Goal: Task Accomplishment & Management: Complete application form

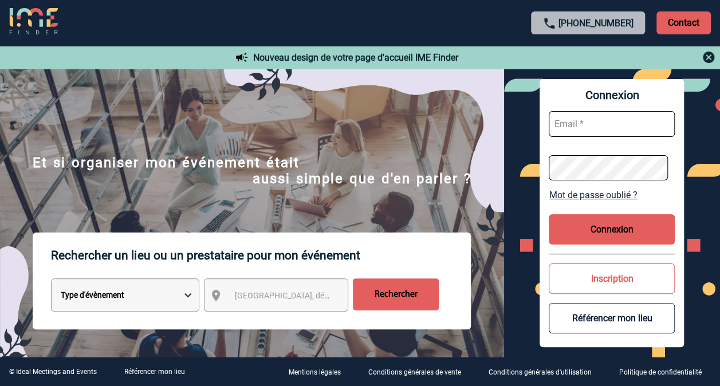
click at [578, 116] on input "text" at bounding box center [612, 124] width 126 height 26
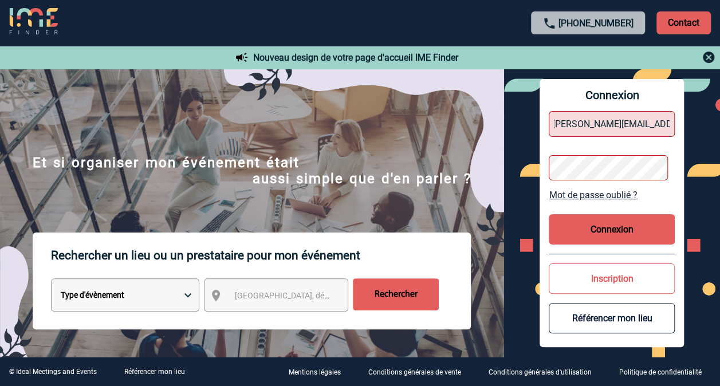
type input "nathalie.branik@pfizer.com"
click at [603, 227] on button "Connexion" at bounding box center [612, 229] width 126 height 30
click at [602, 238] on button "Connexion" at bounding box center [612, 229] width 126 height 30
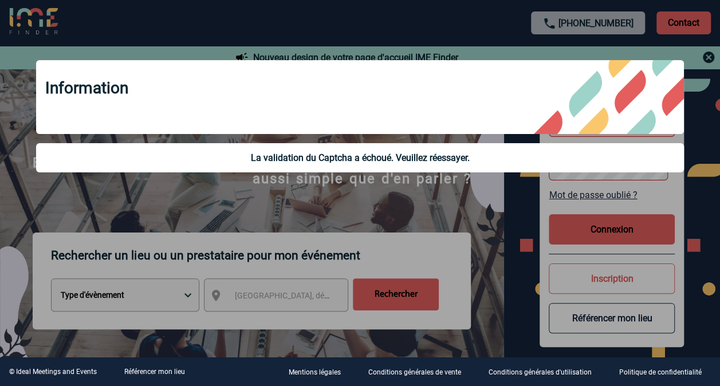
click at [488, 202] on div at bounding box center [360, 193] width 720 height 386
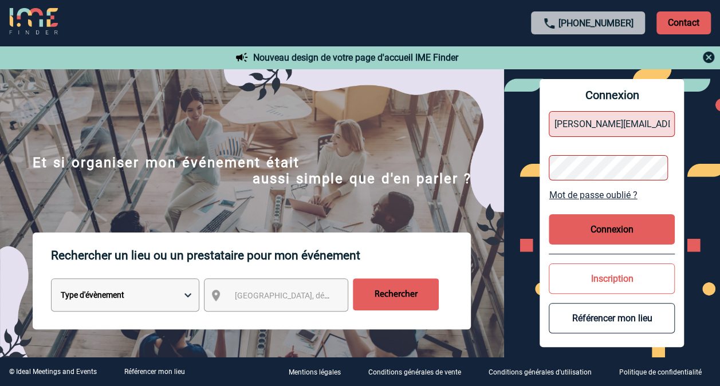
click at [616, 237] on button "Connexion" at bounding box center [612, 229] width 126 height 30
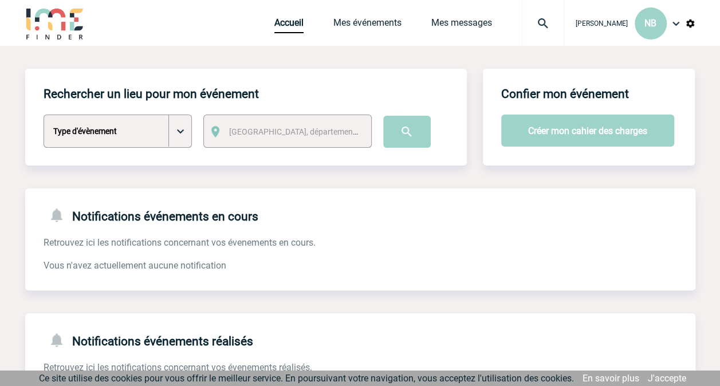
click at [182, 134] on select "Type d'évènement Séminaire avec nuitée Séminaire sans nuitée Repas de groupe Te…" at bounding box center [118, 131] width 148 height 33
select select "3"
click at [44, 115] on select "Type d'évènement Séminaire avec nuitée Séminaire sans nuitée Repas de groupe Te…" at bounding box center [118, 131] width 148 height 33
click at [277, 127] on span "Ville, département, région..." at bounding box center [308, 131] width 159 height 9
click at [250, 149] on input "montouge" at bounding box center [297, 151] width 140 height 17
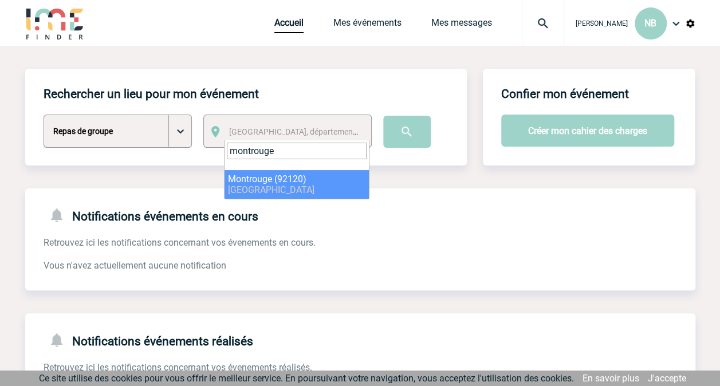
type input "montrouge"
select select "49"
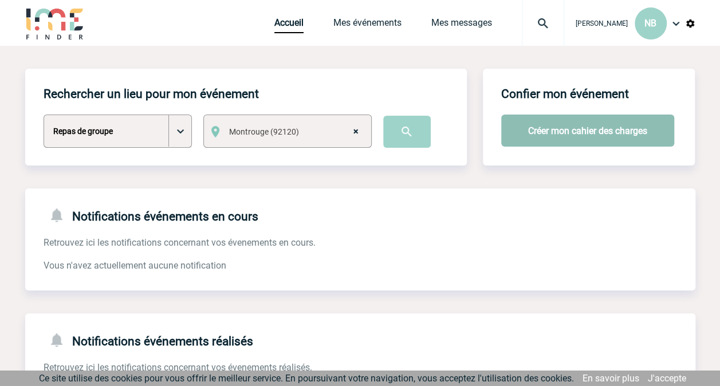
click at [537, 132] on button "Créer mon cahier des charges" at bounding box center [588, 131] width 173 height 32
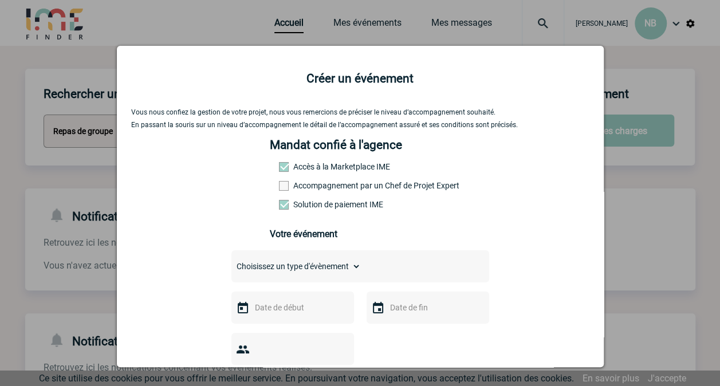
drag, startPoint x: 279, startPoint y: 189, endPoint x: 323, endPoint y: 191, distance: 43.7
click at [279, 188] on span at bounding box center [284, 186] width 10 height 10
click at [0, 0] on input "Accompagnement par un Chef de Projet Expert" at bounding box center [0, 0] width 0 height 0
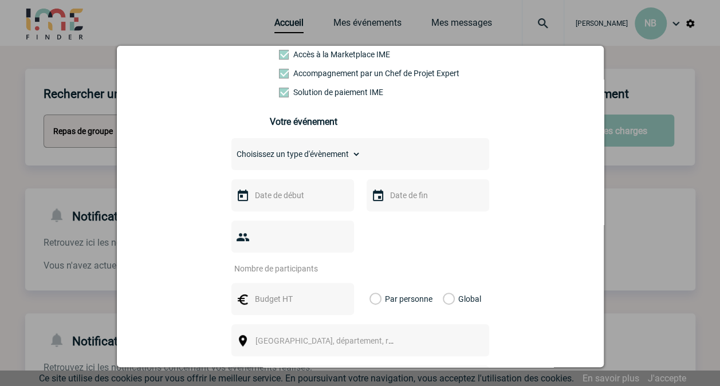
scroll to position [115, 0]
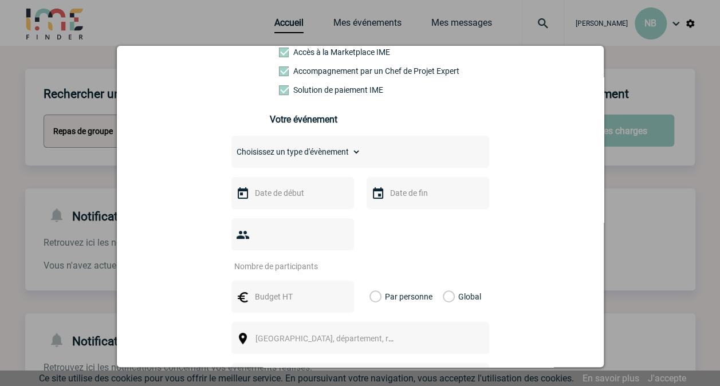
click at [310, 160] on select "Choisissez un type d'évènement Séminaire avec nuitée Séminaire sans nuitée Repa…" at bounding box center [297, 152] width 130 height 16
select select "3"
click at [232, 148] on select "Choisissez un type d'évènement Séminaire avec nuitée Séminaire sans nuitée Repa…" at bounding box center [297, 152] width 130 height 16
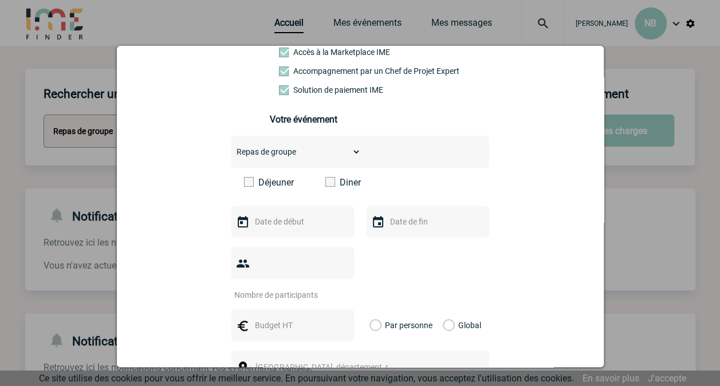
click at [326, 185] on span at bounding box center [331, 182] width 10 height 10
click at [0, 0] on input "Diner" at bounding box center [0, 0] width 0 height 0
click at [298, 229] on input "text" at bounding box center [291, 221] width 79 height 15
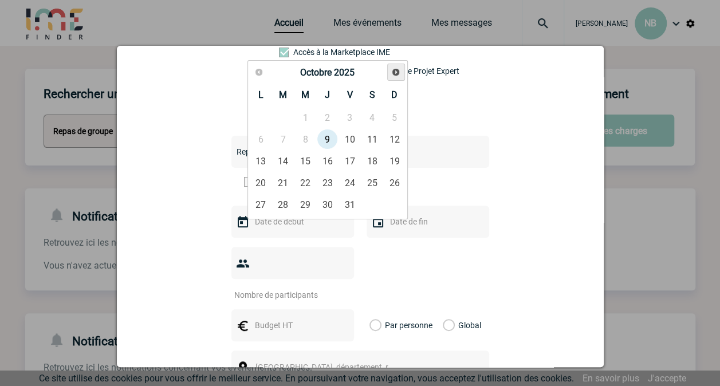
click at [394, 71] on span "Suivant" at bounding box center [395, 72] width 9 height 9
click at [284, 157] on link "13" at bounding box center [283, 161] width 21 height 21
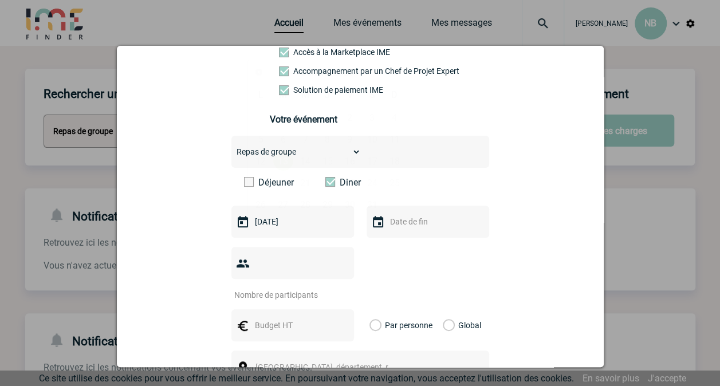
click at [292, 227] on input "13-01-2026" at bounding box center [291, 221] width 79 height 15
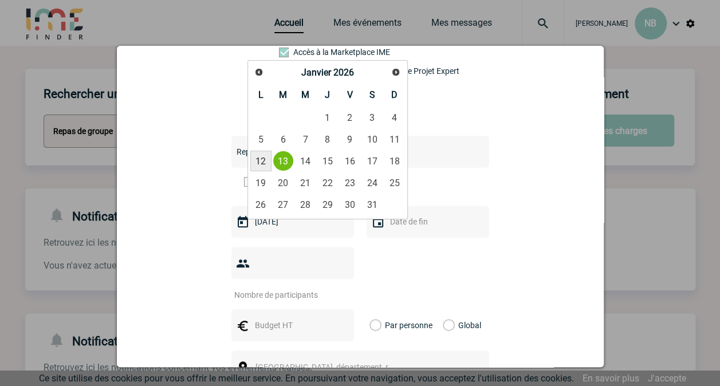
click at [264, 158] on link "12" at bounding box center [260, 161] width 21 height 21
type input "12-01-2026"
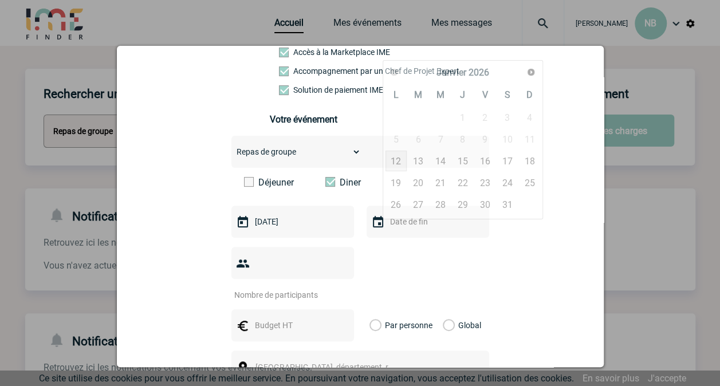
click at [402, 229] on input "text" at bounding box center [426, 221] width 79 height 15
click at [420, 156] on link "13" at bounding box center [418, 161] width 21 height 21
type input "13-01-2026"
click at [314, 288] on input "number" at bounding box center [286, 295] width 108 height 15
click at [323, 288] on input "number" at bounding box center [286, 295] width 108 height 15
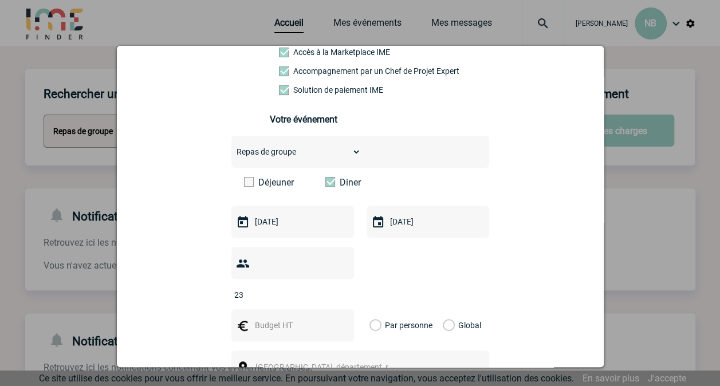
type input "23"
click at [531, 272] on div "Vous nous confiez la gestion de votre projet, nous vous remercions de préciser …" at bounding box center [360, 269] width 459 height 551
click at [298, 318] on input "text" at bounding box center [291, 325] width 79 height 15
click at [269, 318] on input "text" at bounding box center [291, 325] width 79 height 15
type input "80"
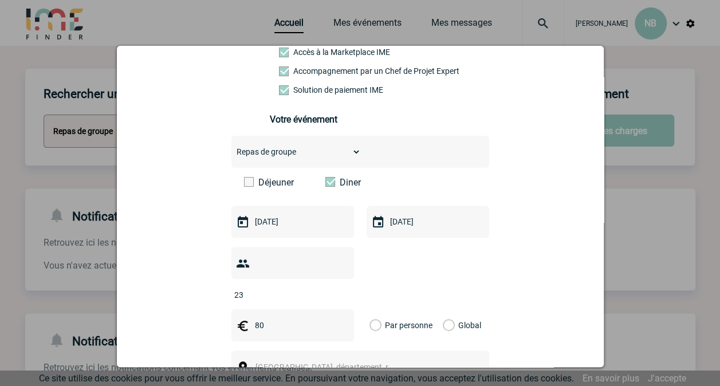
click at [370, 310] on label "Par personne" at bounding box center [376, 326] width 13 height 32
click at [0, 0] on input "Par personne" at bounding box center [0, 0] width 0 height 0
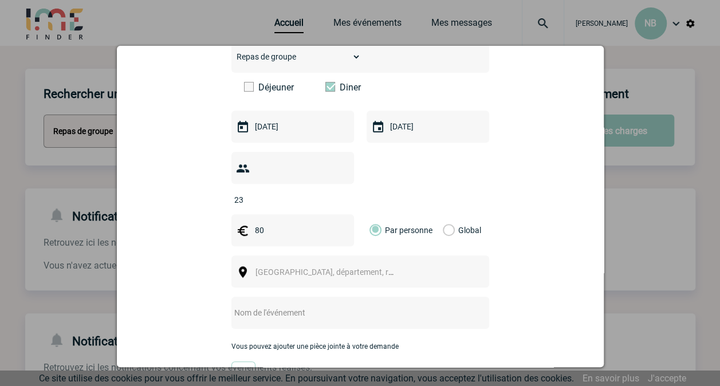
scroll to position [229, 0]
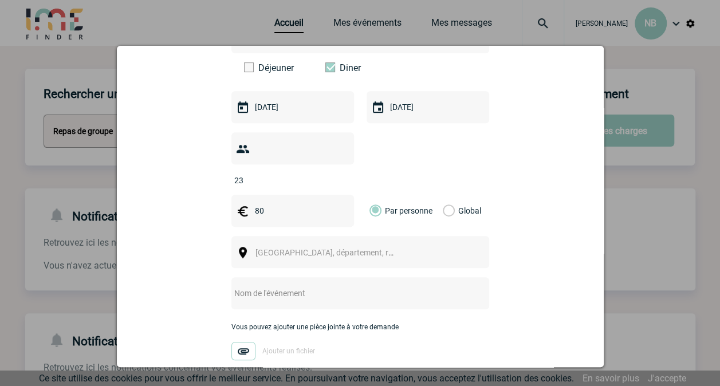
drag, startPoint x: 367, startPoint y: 241, endPoint x: 366, endPoint y: 227, distance: 14.3
click at [367, 245] on span "Ville, département, région..." at bounding box center [330, 253] width 158 height 16
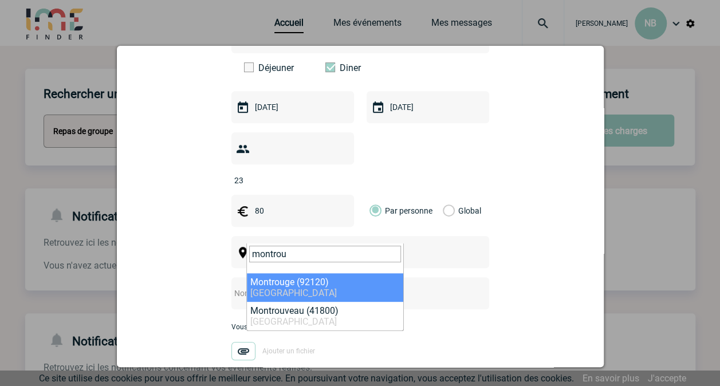
type input "montrou"
select select "49"
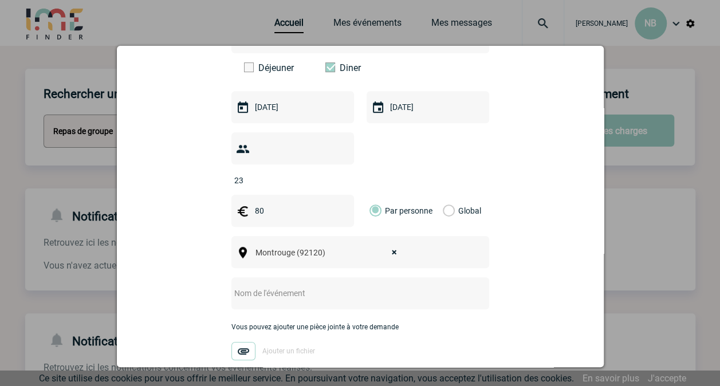
click at [305, 286] on input "text" at bounding box center [346, 293] width 228 height 15
type input "S"
click at [498, 326] on div "Vous nous confiez la gestion de votre projet, nous vous remercions de préciser …" at bounding box center [360, 154] width 459 height 551
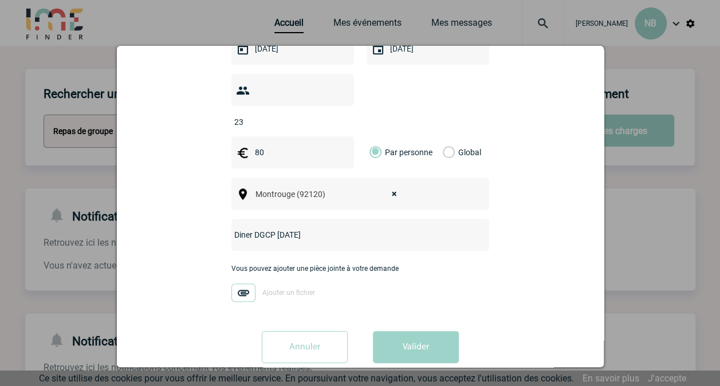
scroll to position [293, 0]
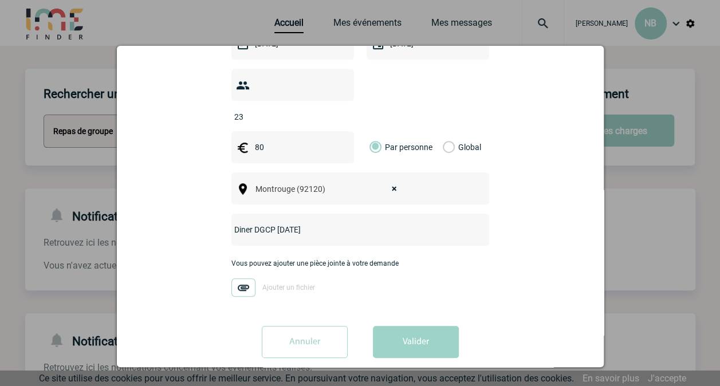
click at [316, 222] on input "Diner DGCP Janv2025" at bounding box center [346, 229] width 228 height 15
click at [354, 222] on input "Diner DGCP Janv2025 : Montrouge ou Rue Daguerre Paris" at bounding box center [346, 229] width 228 height 15
type input "Diner DGCP Janv2025 : Montrouge (Chez farouche ou Le 42) ou Rue Daguerre Paris …"
click at [394, 306] on div "Vous nous confiez la gestion de votre projet, nous vous remercions de préciser …" at bounding box center [360, 90] width 459 height 551
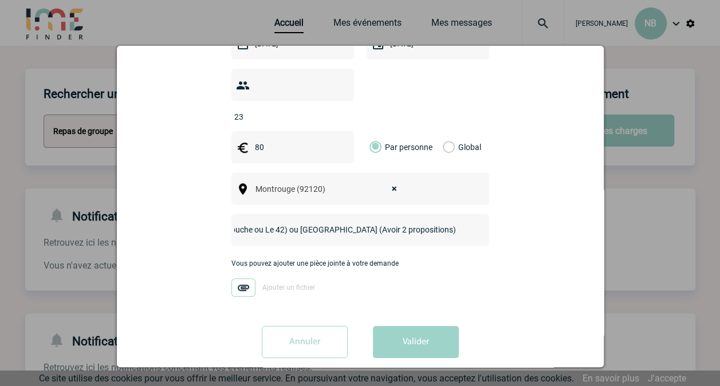
scroll to position [0, 0]
click at [407, 326] on button "Valider" at bounding box center [416, 342] width 86 height 32
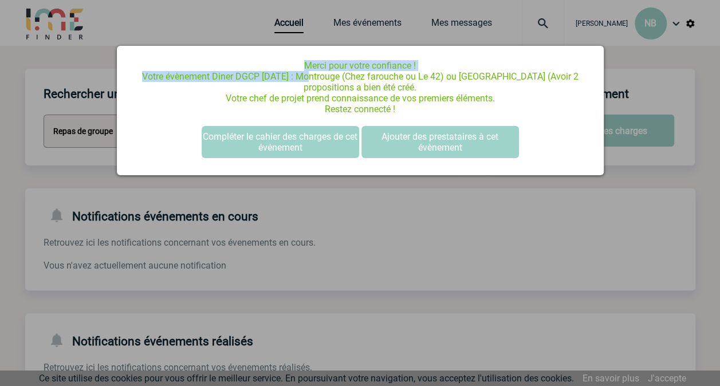
drag, startPoint x: 306, startPoint y: 80, endPoint x: 605, endPoint y: 79, distance: 299.2
click at [303, 80] on p "Merci pour votre confiance ! Votre évènement Diner DGCP Janv2025 : Montrouge (C…" at bounding box center [360, 87] width 459 height 54
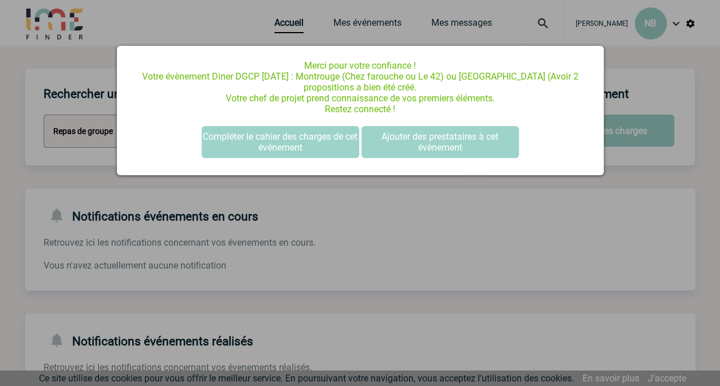
drag, startPoint x: 307, startPoint y: 75, endPoint x: 440, endPoint y: 86, distance: 134.0
click at [440, 86] on p "Merci pour votre confiance ! Votre évènement Diner DGCP Janv2025 : Montrouge (C…" at bounding box center [360, 87] width 459 height 54
drag, startPoint x: 440, startPoint y: 86, endPoint x: 363, endPoint y: 86, distance: 76.8
copy p "Montrouge (Chez farouche ou Le 42) ou Rue Daguerre Paris (Avoir 2 propositions …"
click at [327, 182] on div at bounding box center [360, 193] width 720 height 386
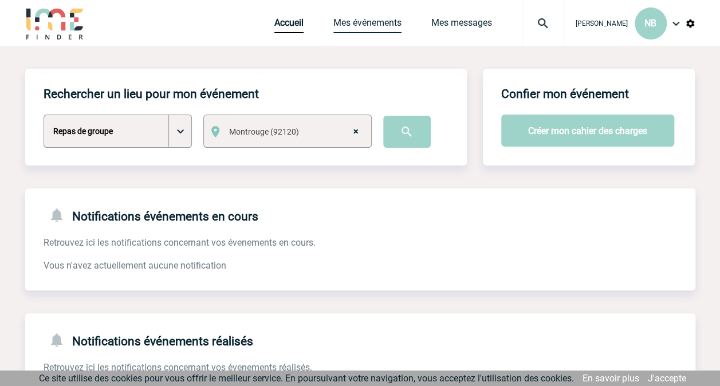
click at [366, 23] on link "Mes événements" at bounding box center [368, 25] width 68 height 16
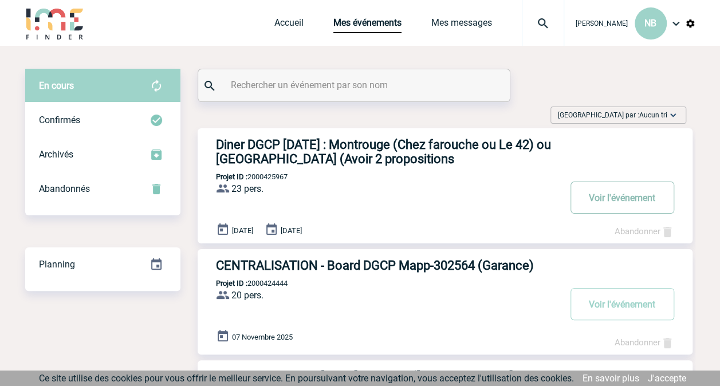
click at [621, 198] on button "Voir l'événement" at bounding box center [623, 198] width 104 height 32
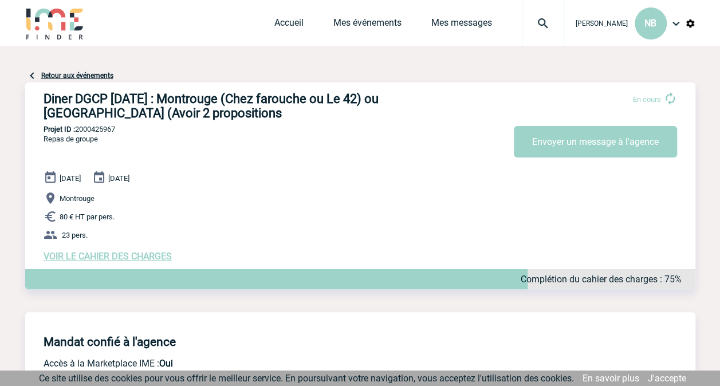
click at [91, 258] on span "VOIR LE CAHIER DES CHARGES" at bounding box center [108, 256] width 128 height 11
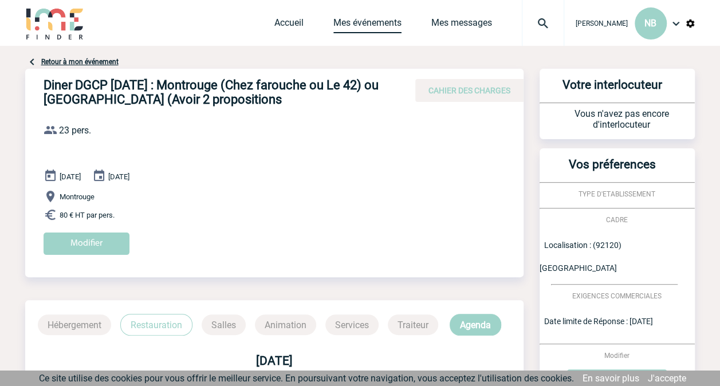
click at [362, 20] on link "Mes événements" at bounding box center [368, 25] width 68 height 16
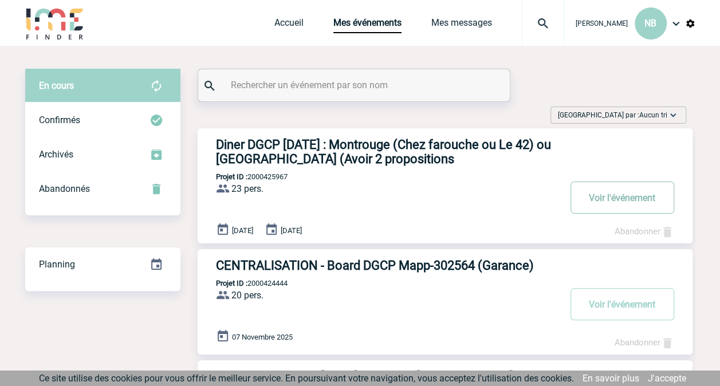
click at [611, 201] on button "Voir l'événement" at bounding box center [623, 198] width 104 height 32
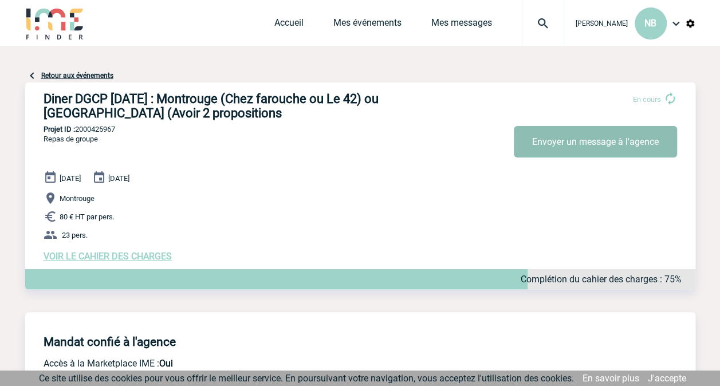
click at [597, 138] on button "Envoyer un message à l'agence" at bounding box center [595, 142] width 163 height 32
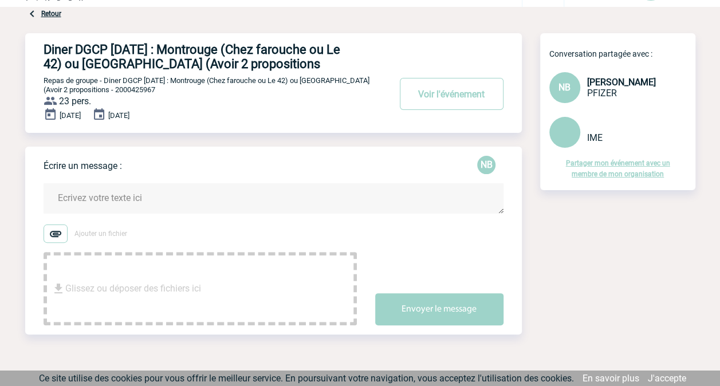
scroll to position [57, 0]
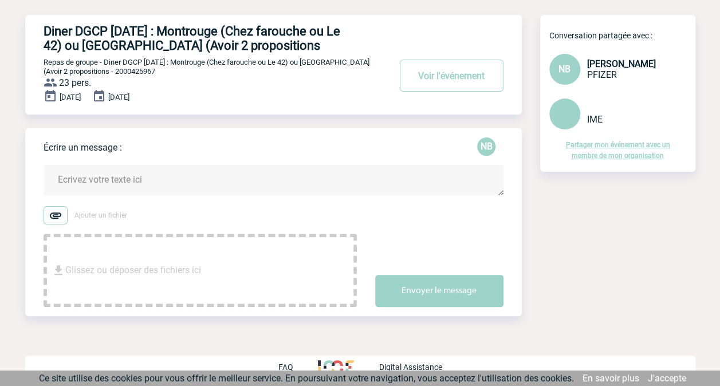
paste textarea "Montrouge (Chez farouche ou Le 42) ou Rue Daguerre Paris (Avoir 2 propositions …"
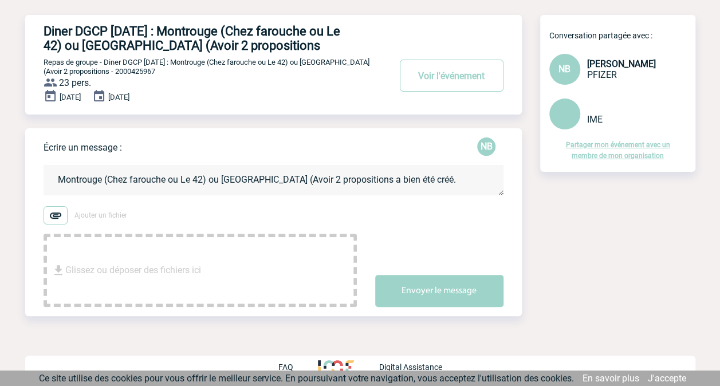
click at [55, 181] on textarea "Montrouge (Chez farouche ou Le 42) ou Rue Daguerre Paris (Avoir 2 propositions …" at bounding box center [274, 180] width 460 height 30
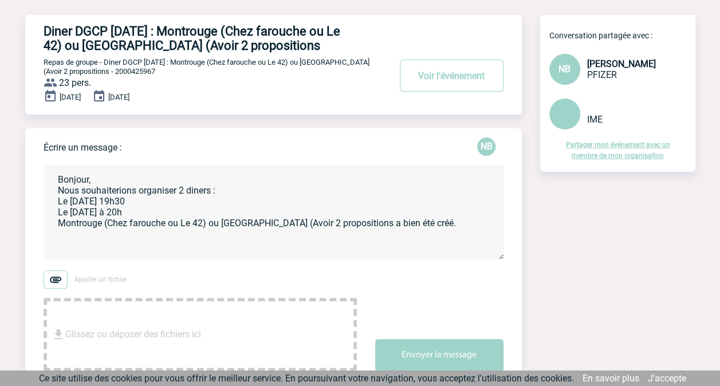
click at [58, 205] on textarea "Bonjour, Nous souhaiterions organiser 2 diners : Le lundi 12 janvier à 19h30 Le…" at bounding box center [274, 212] width 460 height 95
click at [58, 210] on textarea "Bonjour, Nous souhaiterions organiser 2 diners : -Le lundi 12 janvier à 19h30 L…" at bounding box center [274, 212] width 460 height 95
click at [57, 226] on textarea "Bonjour, Nous souhaiterions organiser 2 diners : -Le lundi 12 janvier à 19h30 -…" at bounding box center [274, 212] width 460 height 95
click at [127, 227] on textarea "Bonjour, Nous souhaiterions organiser 2 diners : -Le lundi 12 janvier à 19h30 -…" at bounding box center [274, 212] width 460 height 95
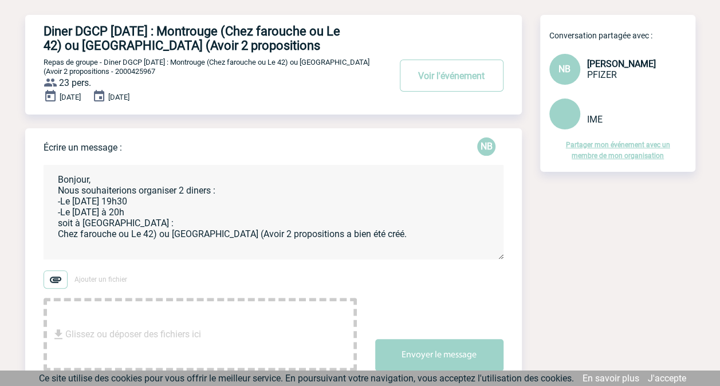
click at [155, 237] on textarea "Bonjour, Nous souhaiterions organiser 2 diners : -Le lundi 12 janvier à 19h30 -…" at bounding box center [274, 212] width 460 height 95
click at [182, 226] on textarea "Bonjour, Nous souhaiterions organiser 2 diners : -Le lundi 12 janvier à 19h30 -…" at bounding box center [274, 212] width 460 height 95
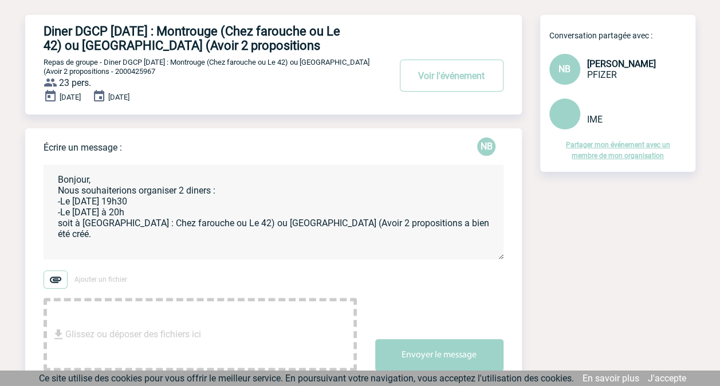
click at [232, 227] on textarea "Bonjour, Nous souhaiterions organiser 2 diners : -Le lundi 12 janvier à 19h30 -…" at bounding box center [274, 212] width 460 height 95
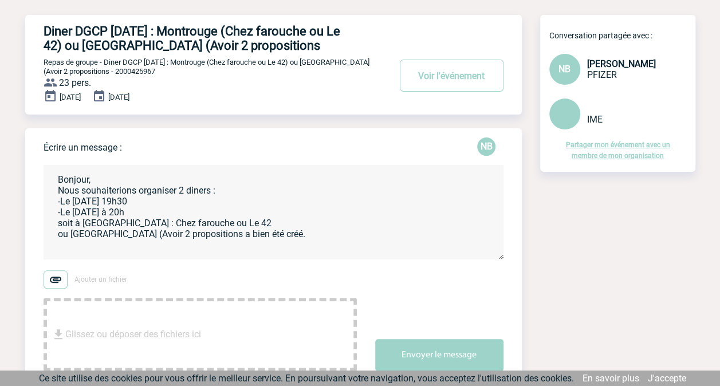
click at [72, 239] on textarea "Bonjour, Nous souhaiterions organiser 2 diners : -Le lundi 12 janvier à 19h30 -…" at bounding box center [274, 212] width 460 height 95
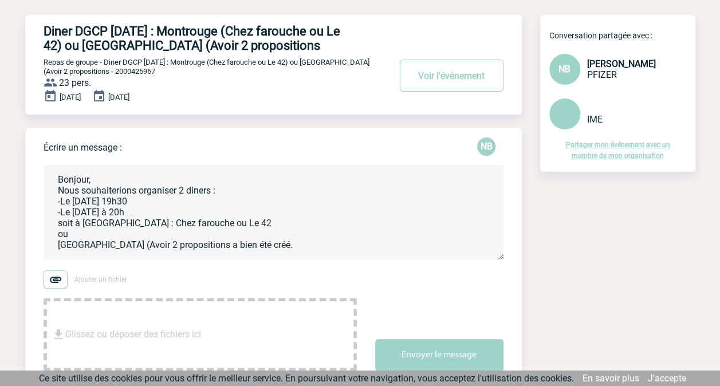
click at [115, 249] on textarea "Bonjour, Nous souhaiterions organiser 2 diners : -Le lundi 12 janvier à 19h30 -…" at bounding box center [274, 212] width 460 height 95
click at [159, 248] on textarea "Bonjour, Nous souhaiterions organiser 2 diners : -Le lundi 12 janvier à 19h30 -…" at bounding box center [274, 212] width 460 height 95
drag, startPoint x: 439, startPoint y: 249, endPoint x: 381, endPoint y: 244, distance: 58.7
click at [381, 244] on textarea "Bonjour, Nous souhaiterions organiser 2 diners : -Le lundi 12 janvier à 19h30 -…" at bounding box center [274, 212] width 460 height 95
click at [414, 252] on textarea "Bonjour, Nous souhaiterions organiser 2 diners : -Le lundi 12 janvier à 19h30 -…" at bounding box center [274, 212] width 460 height 95
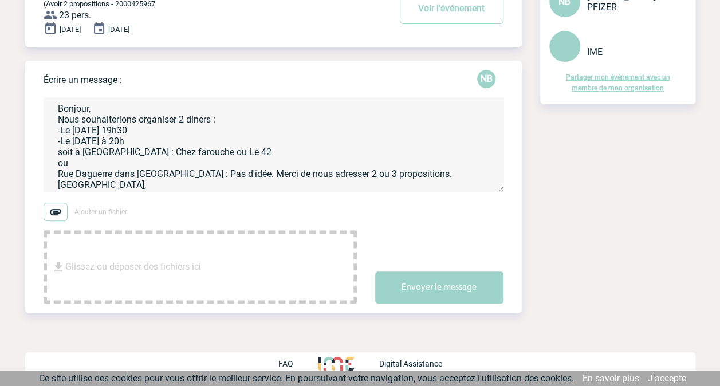
scroll to position [127, 0]
type textarea "Bonjour, Nous souhaiterions organiser 2 diners : -Le lundi 12 janvier à 19h30 -…"
click at [437, 288] on button "Envoyer le message" at bounding box center [439, 288] width 128 height 32
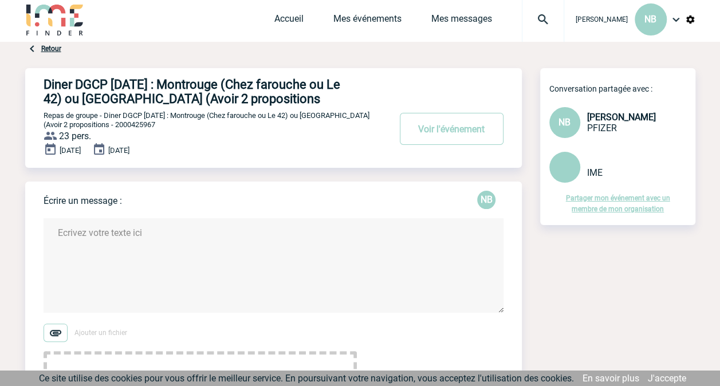
scroll to position [0, 0]
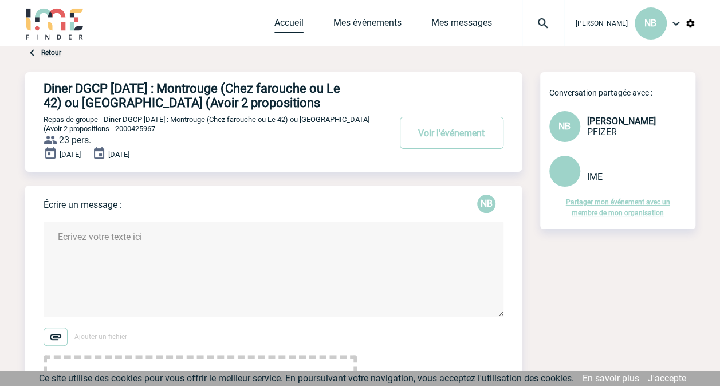
click at [285, 21] on link "Accueil" at bounding box center [289, 25] width 29 height 16
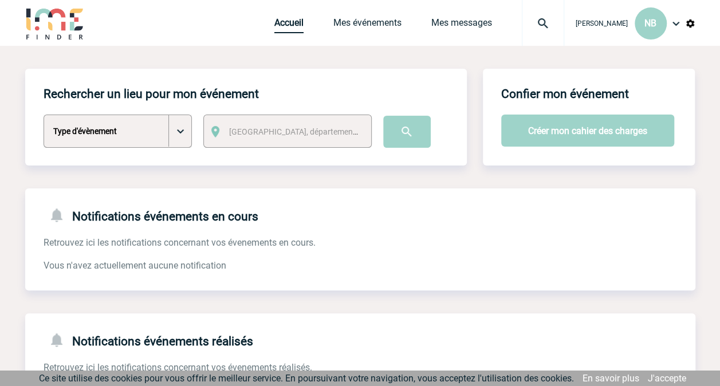
click at [290, 21] on link "Accueil" at bounding box center [289, 25] width 29 height 16
